Goal: Transaction & Acquisition: Purchase product/service

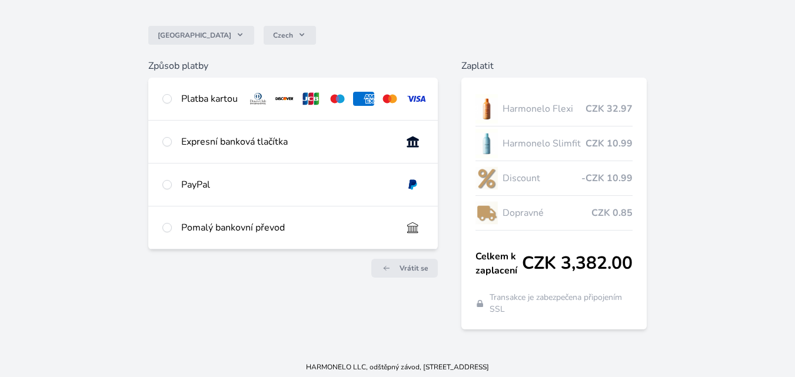
scroll to position [92, 0]
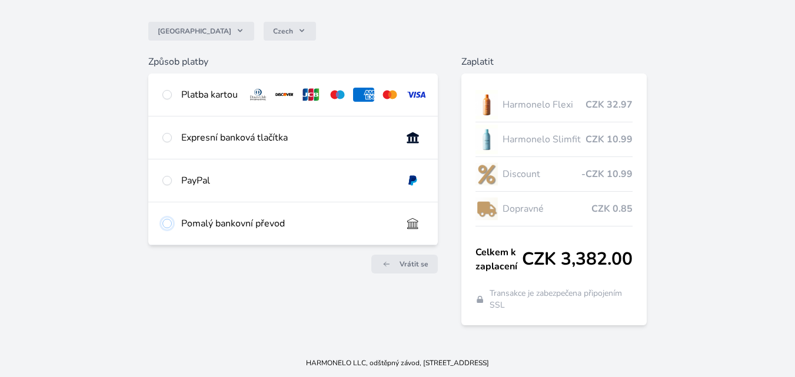
click at [167, 228] on input "radio" at bounding box center [166, 223] width 9 height 9
radio input "true"
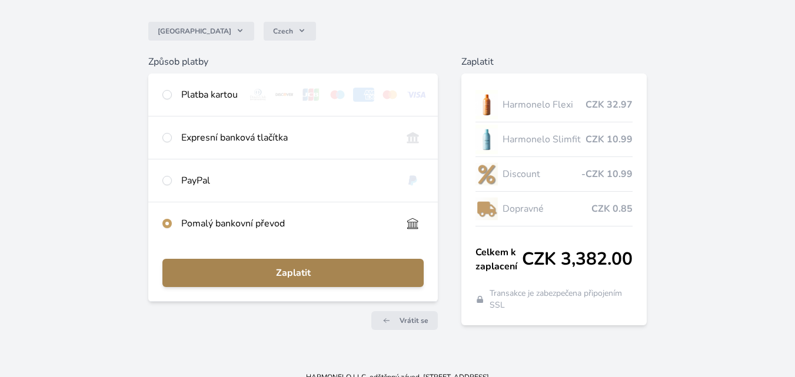
click at [294, 280] on span "Zaplatit" at bounding box center [293, 273] width 243 height 14
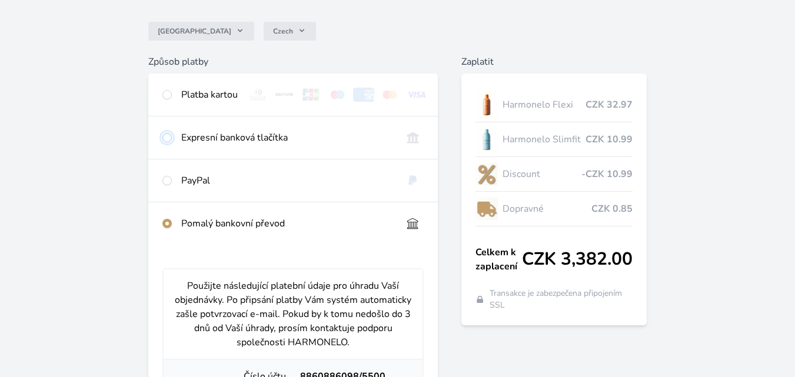
click at [166, 142] on input "radio" at bounding box center [166, 137] width 9 height 9
radio input "true"
radio input "false"
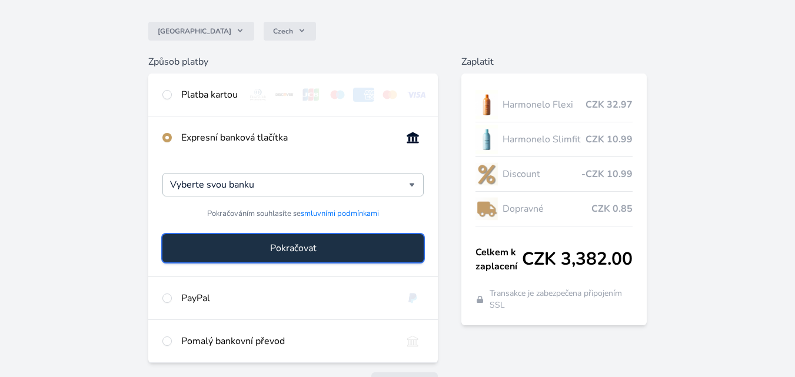
click at [286, 253] on span "Pokračovat" at bounding box center [293, 248] width 47 height 14
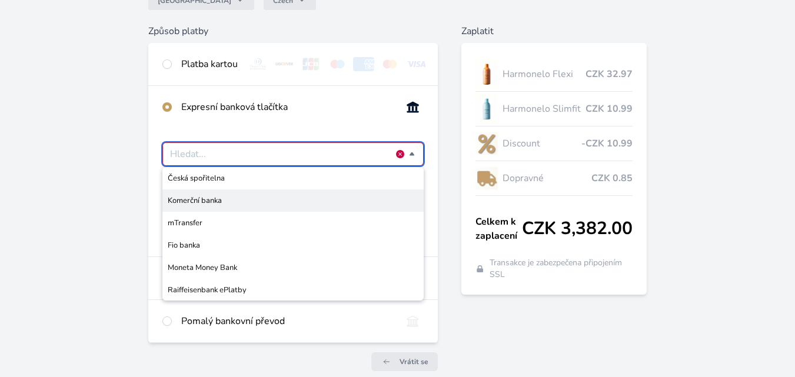
scroll to position [151, 0]
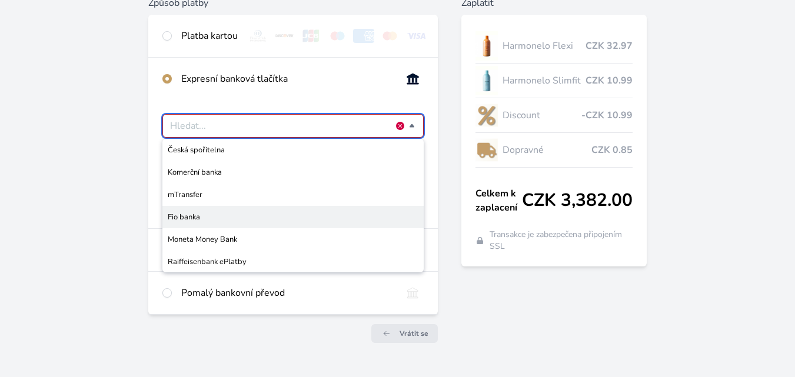
click at [203, 223] on span "Fio banka" at bounding box center [293, 217] width 251 height 12
type input "Fio banka"
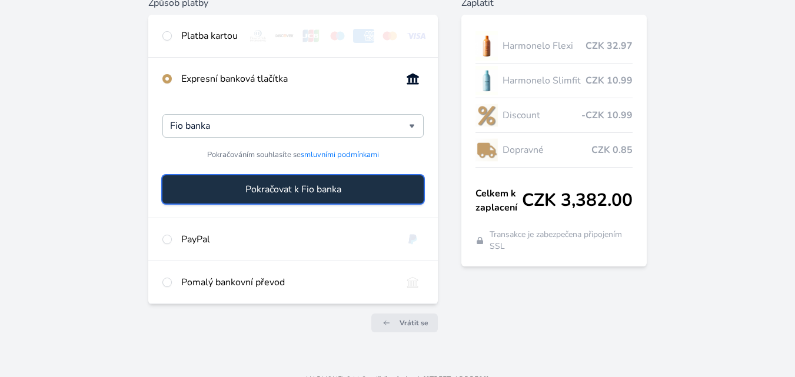
click at [300, 197] on span "Pokračovat k Fio banka" at bounding box center [294, 190] width 96 height 14
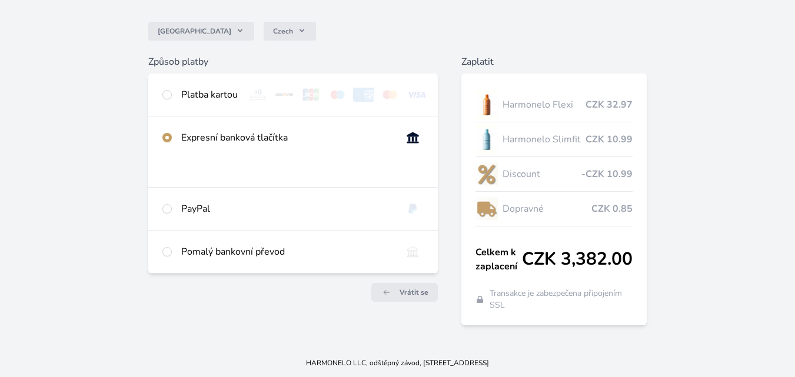
scroll to position [92, 0]
